Goal: Find specific page/section: Find specific page/section

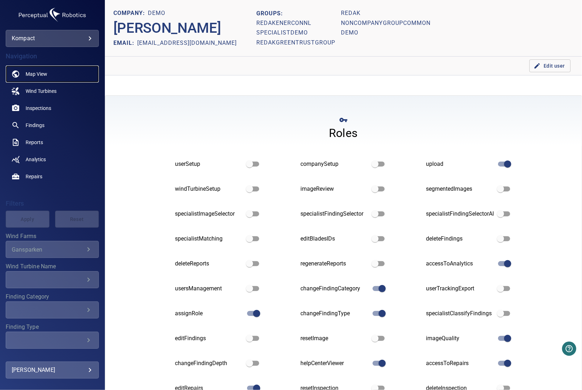
click at [52, 76] on link "Map View" at bounding box center [52, 73] width 93 height 17
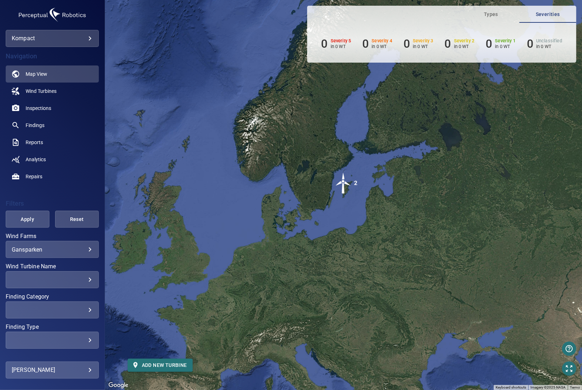
click at [55, 252] on body "**********" at bounding box center [291, 195] width 582 height 390
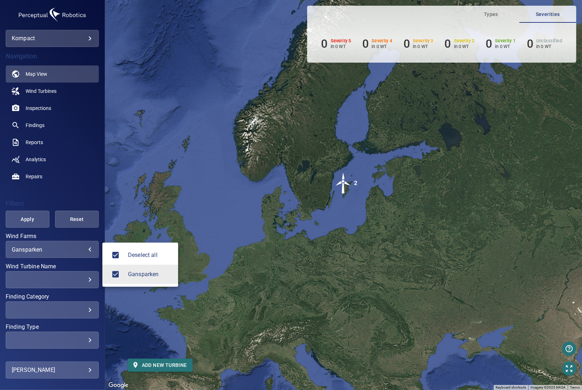
click at [64, 250] on div at bounding box center [291, 195] width 582 height 390
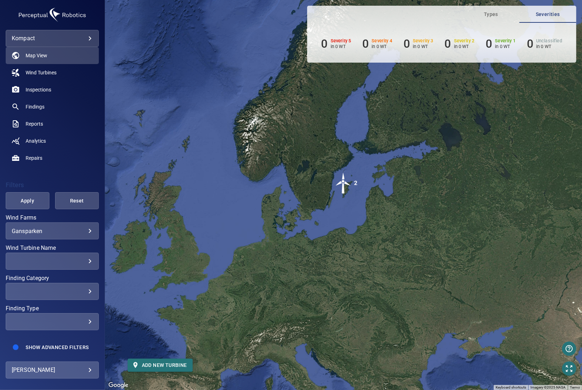
scroll to position [27, 0]
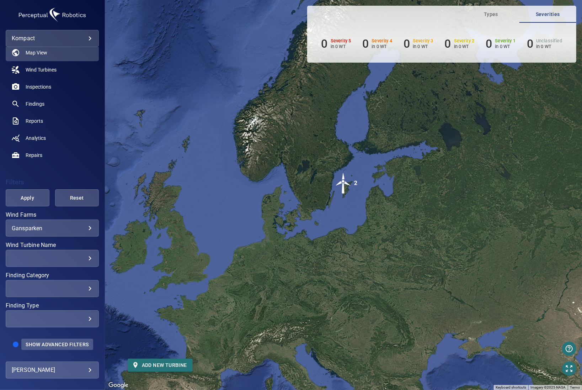
click at [60, 347] on span "Show Advanced Filters" at bounding box center [57, 344] width 63 height 6
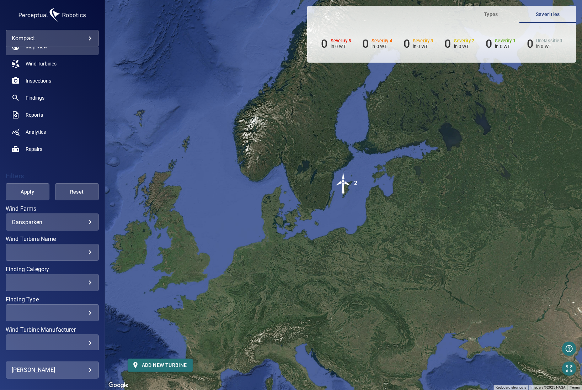
scroll to position [124, 0]
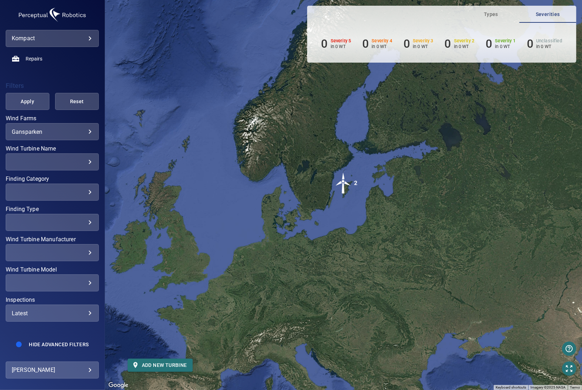
click at [75, 279] on div "​" at bounding box center [52, 282] width 81 height 7
click at [73, 275] on div "Wind Turbine Model" at bounding box center [291, 195] width 582 height 390
click at [73, 249] on div "​" at bounding box center [52, 252] width 81 height 7
click at [73, 247] on div "Wind Turbine Manufacturer" at bounding box center [291, 195] width 582 height 390
click at [75, 279] on div "​" at bounding box center [52, 282] width 81 height 7
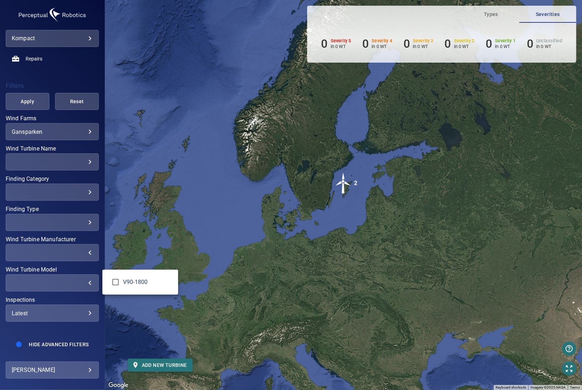
click at [77, 278] on div "Wind Turbine Model" at bounding box center [291, 195] width 582 height 390
click at [68, 160] on div "​ ​" at bounding box center [52, 161] width 93 height 17
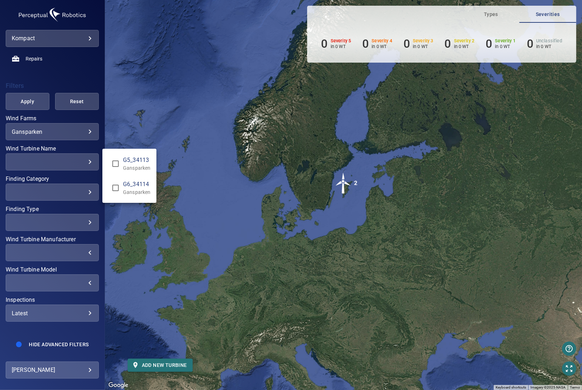
click at [70, 157] on div "Wind Turbine Name" at bounding box center [291, 195] width 582 height 390
